Goal: Ask a question

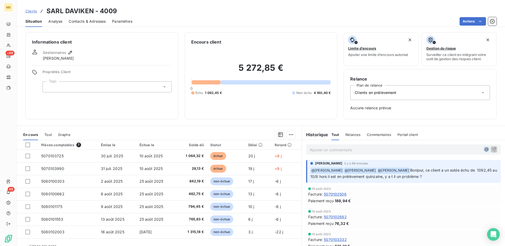
click at [484, 151] on icon "button" at bounding box center [486, 149] width 5 height 5
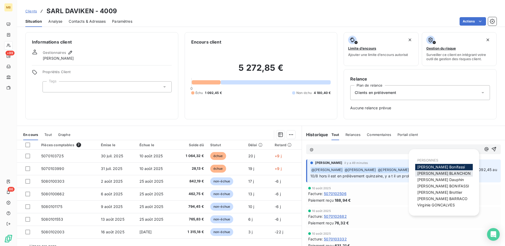
click at [455, 171] on div "[PERSON_NAME]" at bounding box center [444, 173] width 58 height 6
click at [452, 172] on div "[PERSON_NAME]" at bounding box center [444, 173] width 58 height 6
click at [427, 174] on span "[PERSON_NAME]" at bounding box center [443, 173] width 53 height 4
click at [484, 152] on icon "button" at bounding box center [486, 149] width 5 height 5
click at [440, 191] on span "[PERSON_NAME]" at bounding box center [439, 192] width 45 height 4
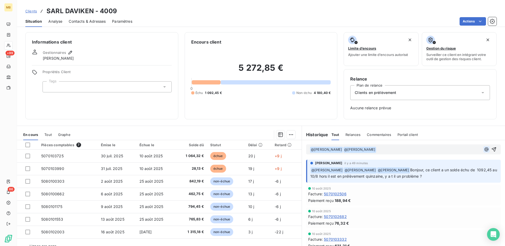
click at [485, 151] on icon "button" at bounding box center [487, 149] width 4 height 4
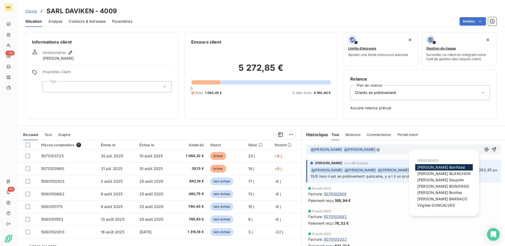
click at [445, 199] on span "[PERSON_NAME]" at bounding box center [442, 199] width 50 height 4
click at [485, 151] on icon "button" at bounding box center [487, 149] width 4 height 4
click at [445, 205] on span "[PERSON_NAME]" at bounding box center [436, 205] width 38 height 4
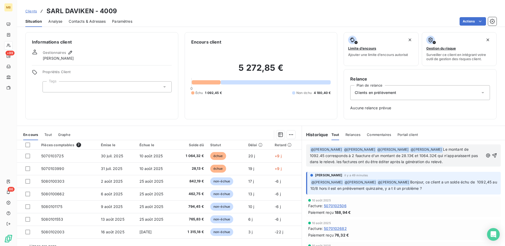
click at [361, 156] on span "Le montant de 1092.45 corresponds à 2 faacture d'un montant de 28.13€ et 1064.3…" at bounding box center [394, 155] width 169 height 17
click at [446, 164] on p "﻿ @ [PERSON_NAME] ﻿ ﻿ @ [PERSON_NAME] ﻿ ﻿ @ [PERSON_NAME] ﻿ ﻿ @ [PERSON_NAME] ﻿…" at bounding box center [397, 156] width 174 height 18
click at [492, 157] on icon "button" at bounding box center [494, 155] width 5 height 5
